Goal: Navigation & Orientation: Find specific page/section

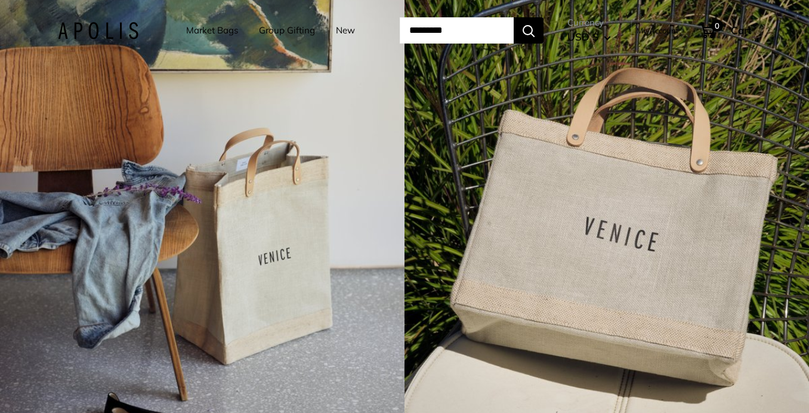
click at [286, 32] on link "Group Gifting" at bounding box center [287, 30] width 56 height 17
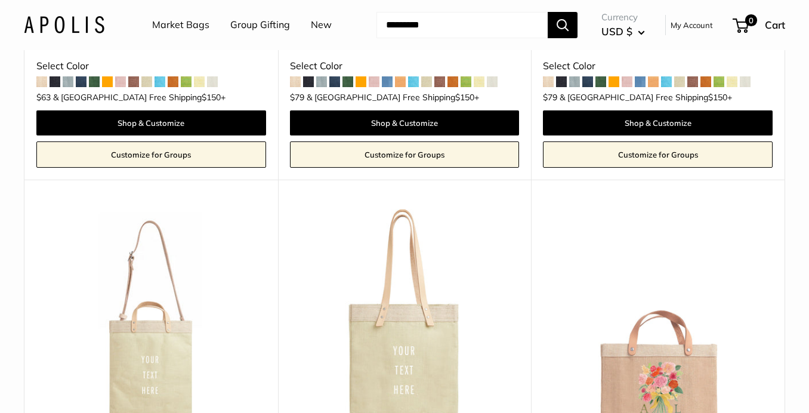
scroll to position [3528, 0]
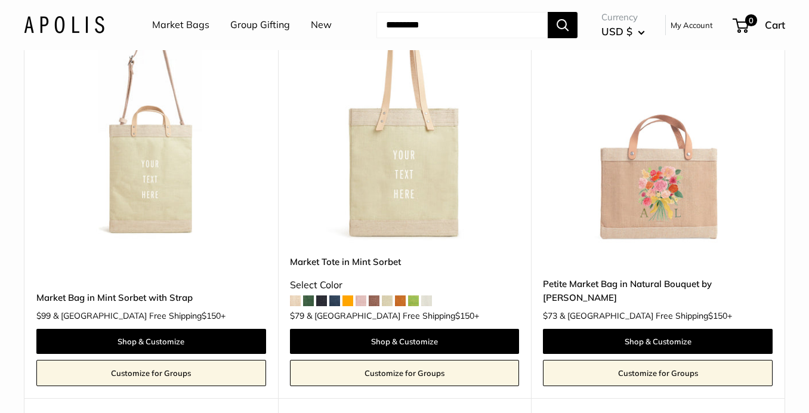
click at [0, 0] on img at bounding box center [0, 0] width 0 height 0
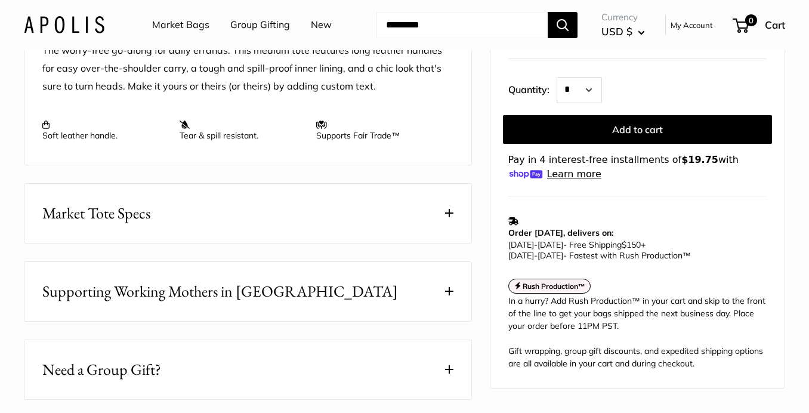
scroll to position [492, 0]
click at [357, 230] on button "Market Tote Specs" at bounding box center [247, 212] width 447 height 59
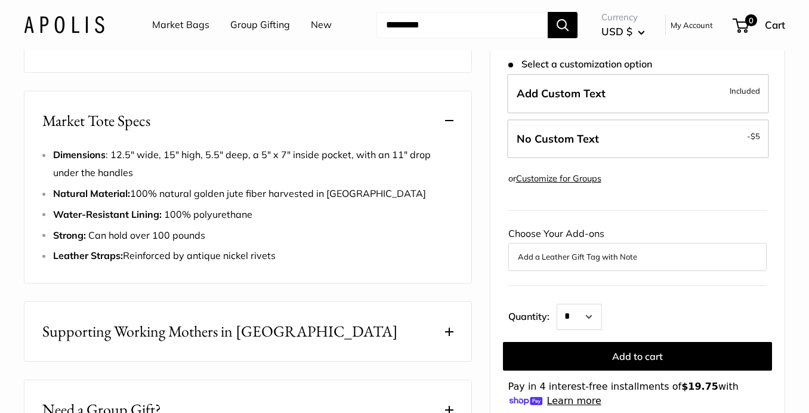
scroll to position [0, 0]
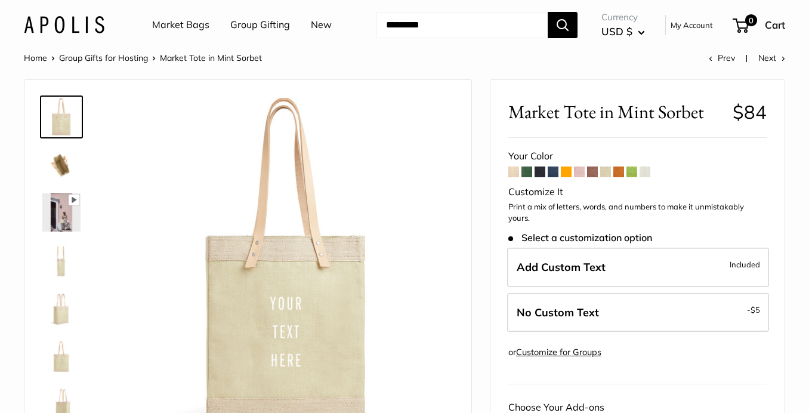
click at [184, 24] on link "Market Bags" at bounding box center [180, 25] width 57 height 18
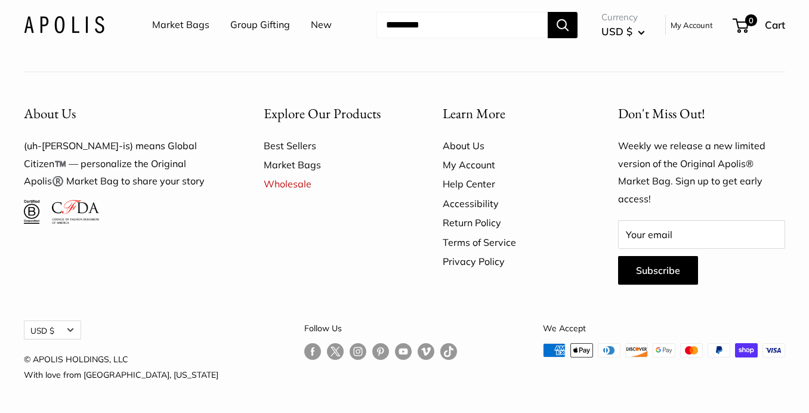
scroll to position [3224, 0]
click at [287, 193] on link "Wholesale" at bounding box center [332, 183] width 137 height 19
